Goal: Find specific page/section: Find specific page/section

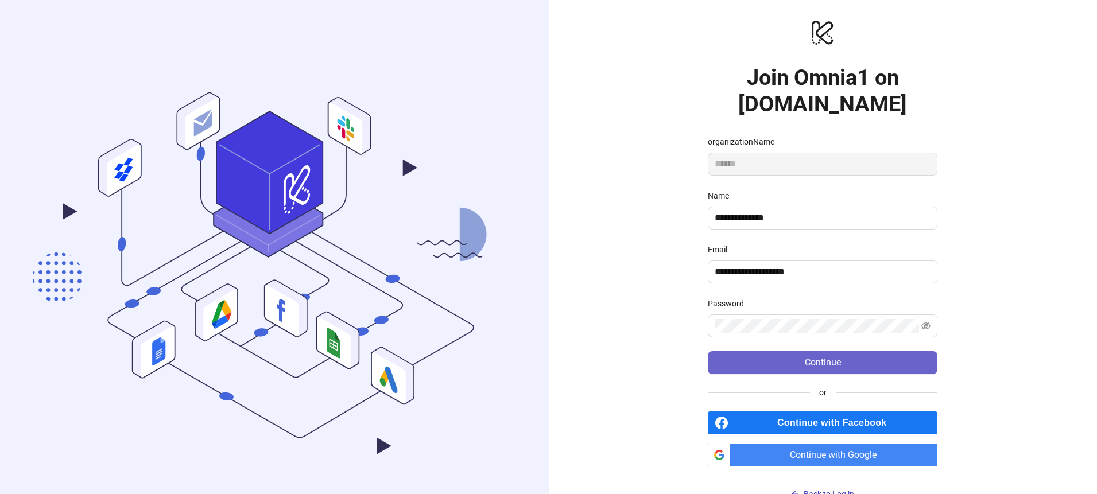
click at [841, 364] on span "Continue" at bounding box center [823, 363] width 36 height 10
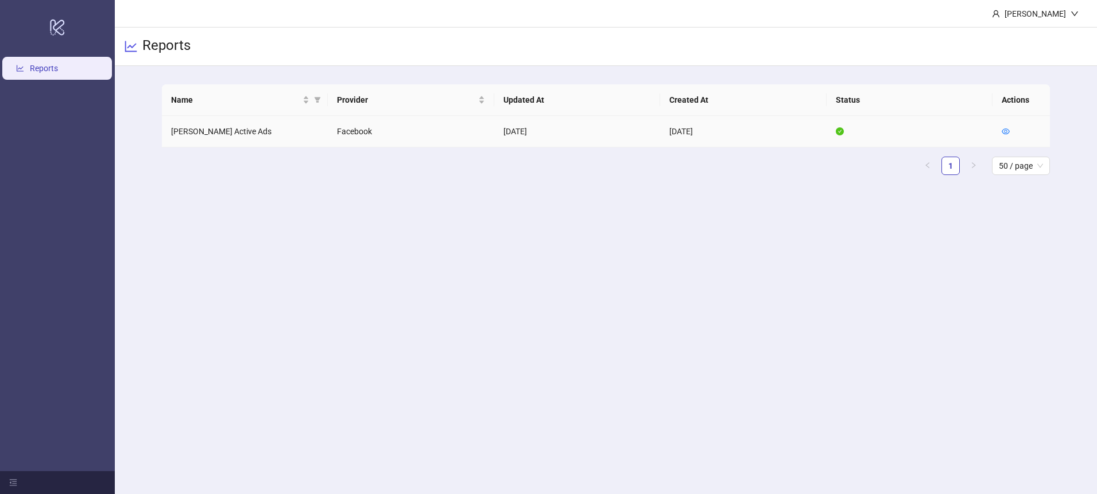
click at [207, 132] on td "Alex Mill Active Ads" at bounding box center [245, 132] width 166 height 32
click at [1004, 130] on icon "eye" at bounding box center [1005, 132] width 8 height 6
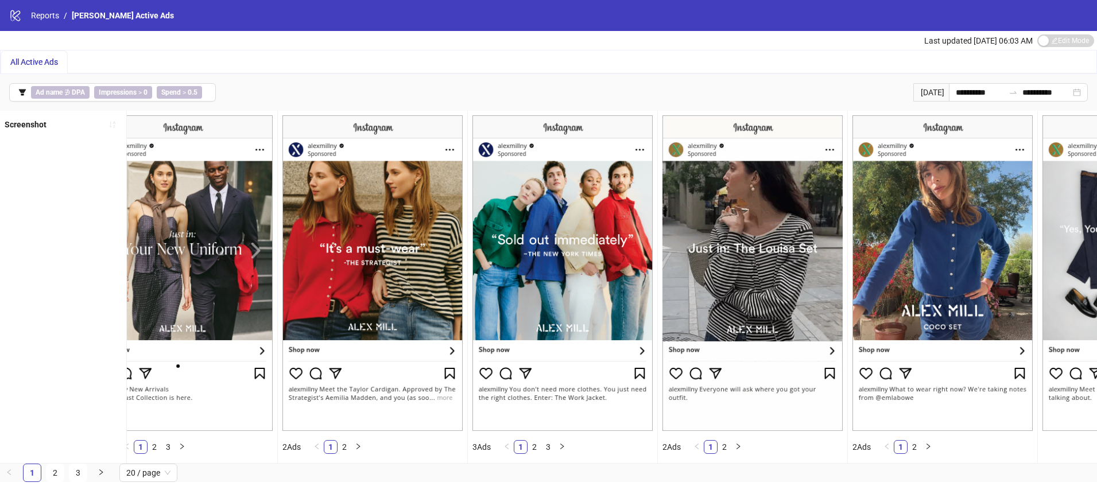
scroll to position [0, 1372]
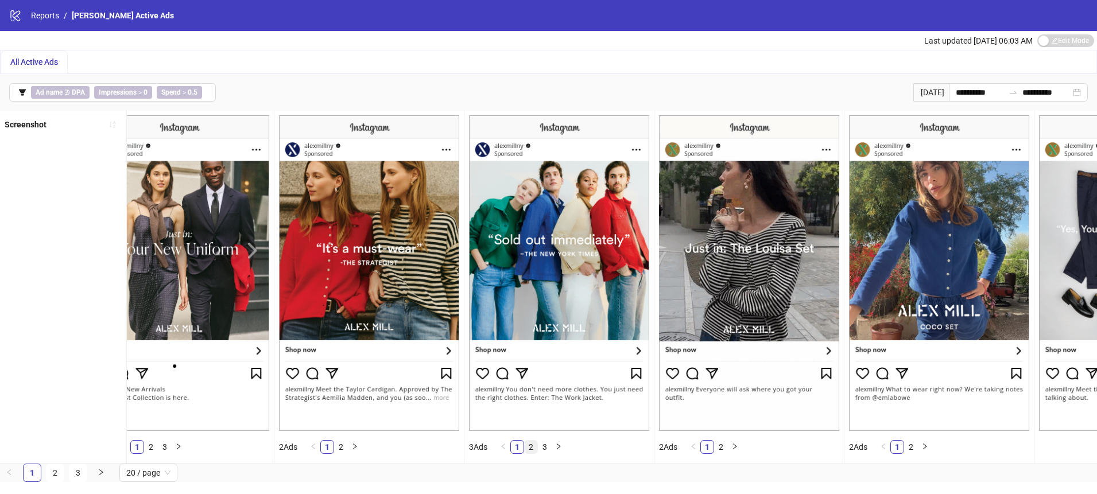
click at [533, 444] on link "2" at bounding box center [531, 447] width 13 height 13
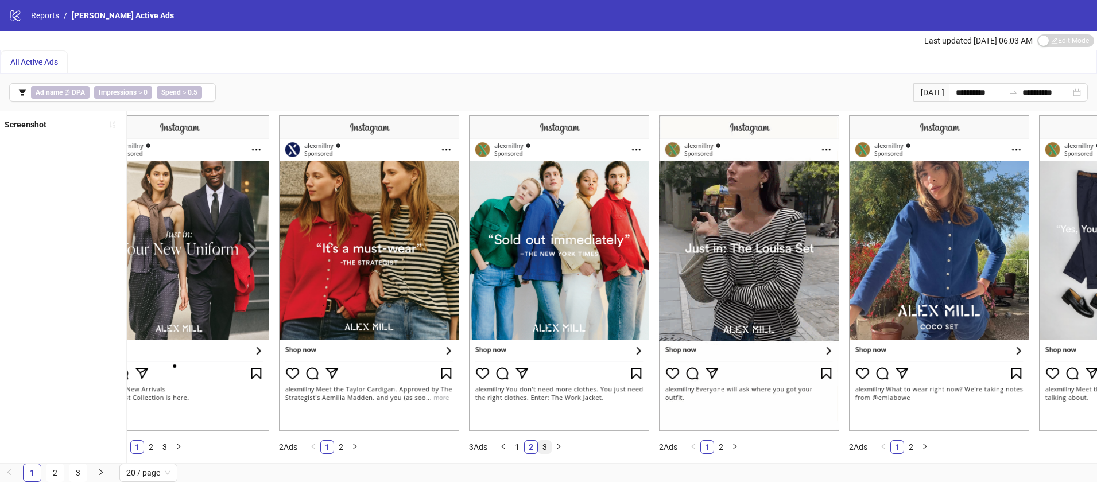
click at [545, 449] on link "3" at bounding box center [544, 447] width 13 height 13
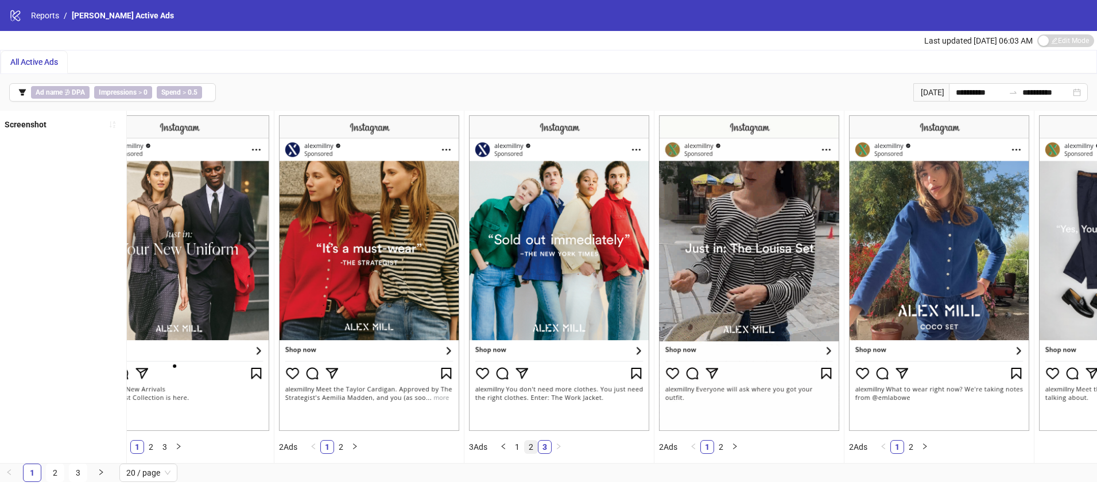
click at [531, 449] on link "2" at bounding box center [531, 447] width 13 height 13
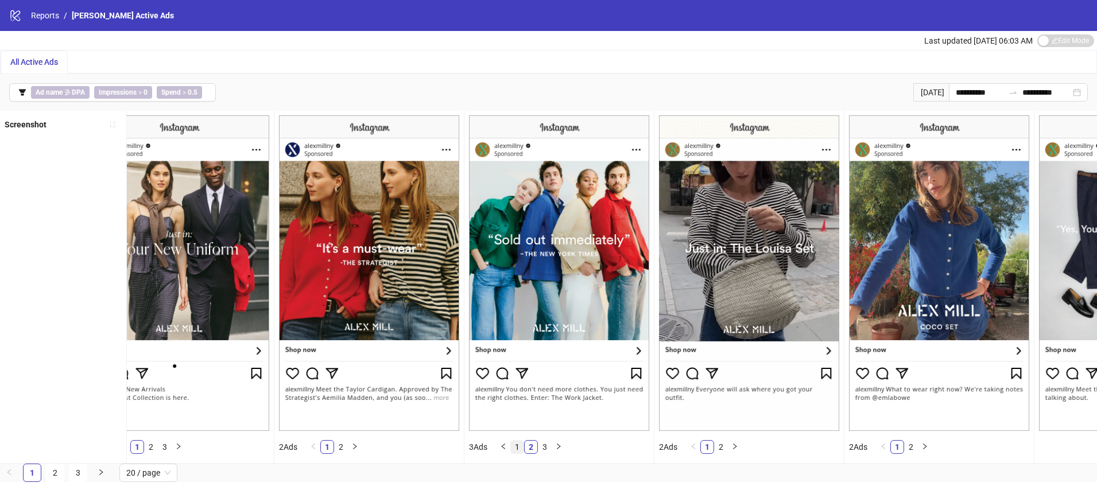
click at [518, 445] on link "1" at bounding box center [517, 447] width 13 height 13
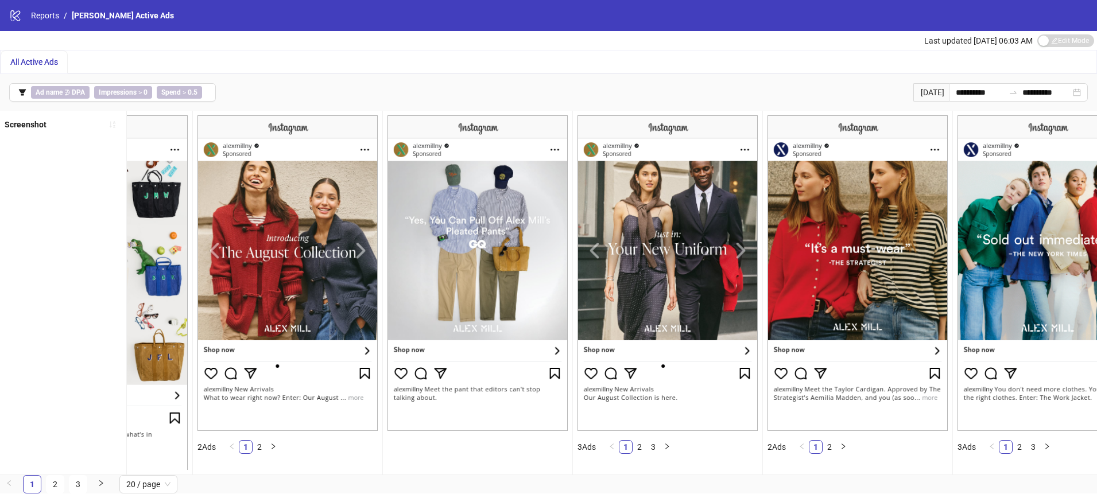
scroll to position [0, 0]
